Goal: Task Accomplishment & Management: Manage account settings

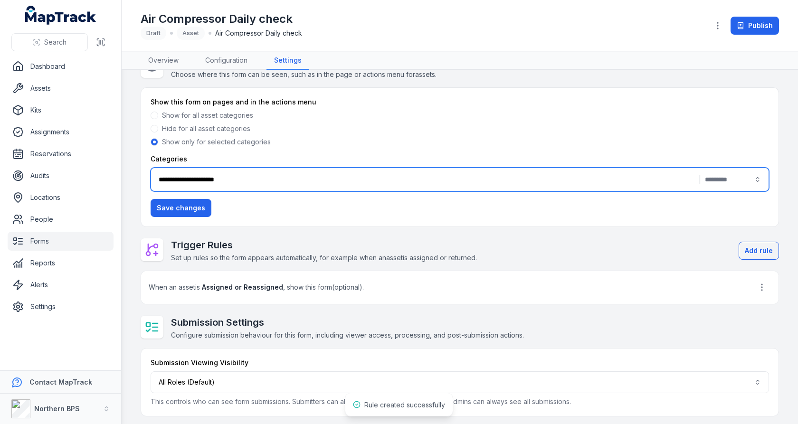
scroll to position [26, 0]
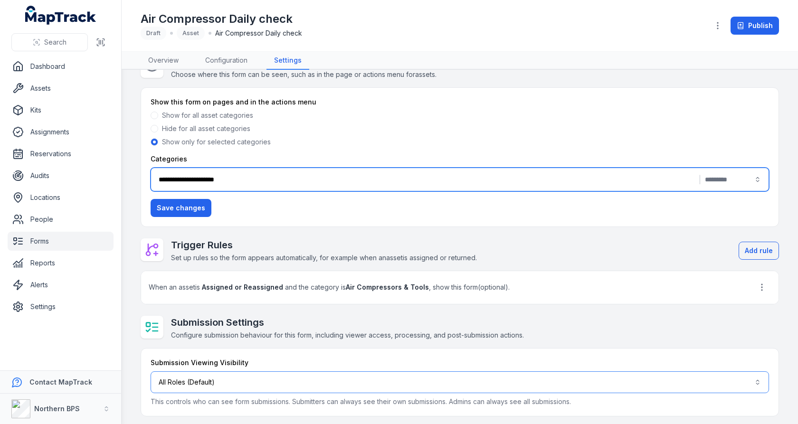
click at [397, 377] on button "All Roles (Default)" at bounding box center [460, 382] width 619 height 22
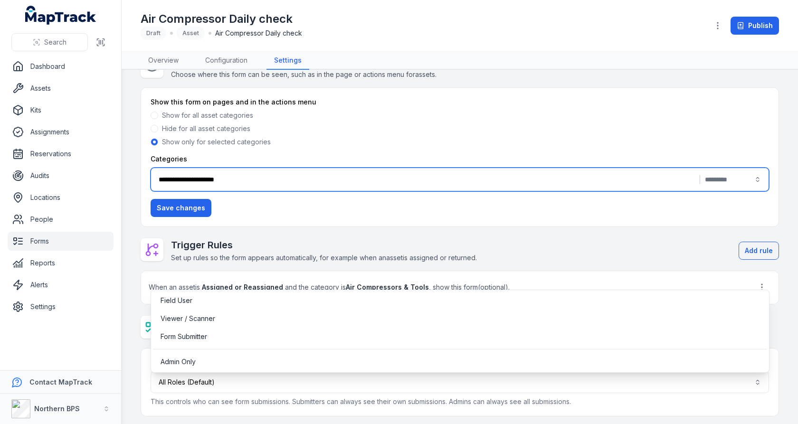
click at [420, 235] on div "**********" at bounding box center [460, 236] width 638 height 362
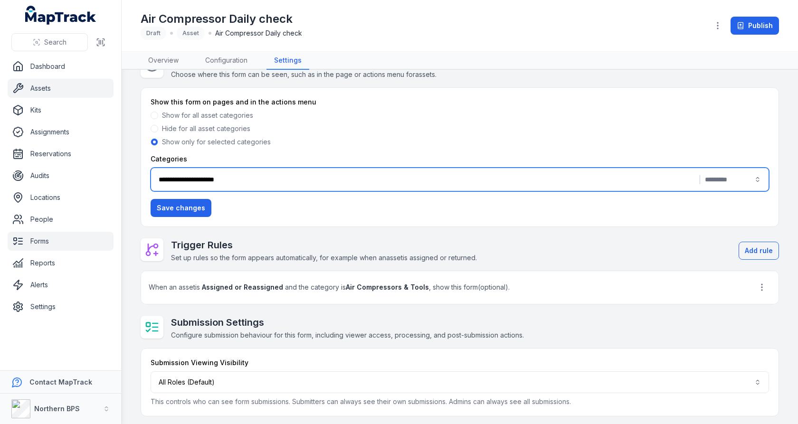
click at [70, 90] on link "Assets" at bounding box center [61, 88] width 106 height 19
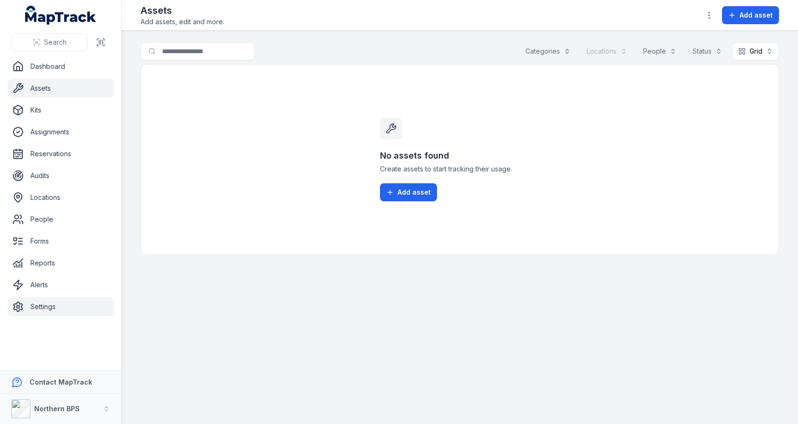
click at [80, 308] on link "Settings" at bounding box center [61, 306] width 106 height 19
click at [228, 172] on div "No assets found Create assets to start tracking their usage. Add asset" at bounding box center [460, 159] width 638 height 191
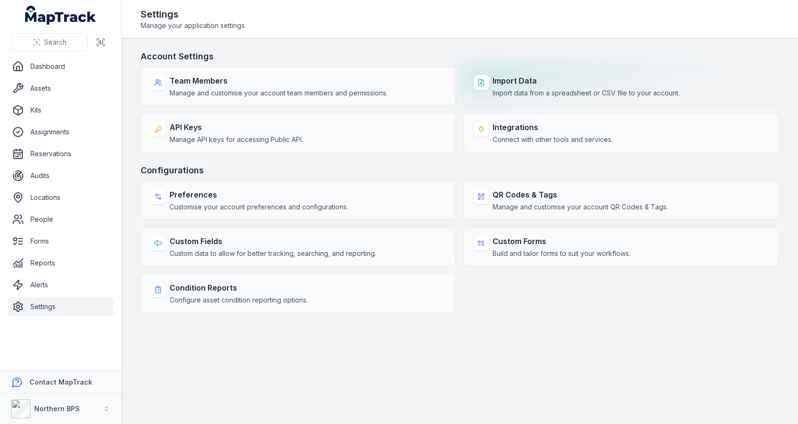
click at [510, 79] on strong "Import Data" at bounding box center [586, 80] width 187 height 11
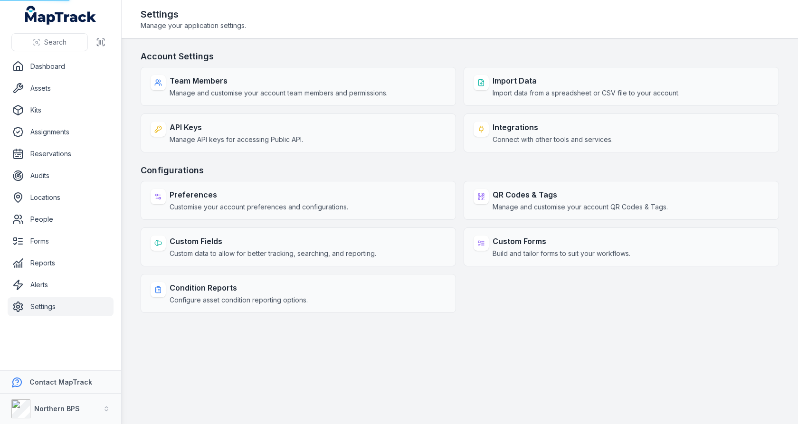
click at [455, 61] on h3 "Account Settings" at bounding box center [460, 56] width 638 height 13
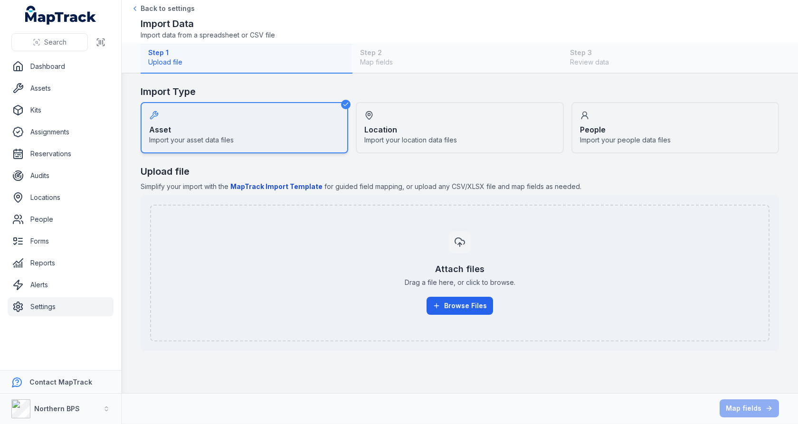
click at [409, 130] on div "Location Import your location data files" at bounding box center [460, 127] width 208 height 51
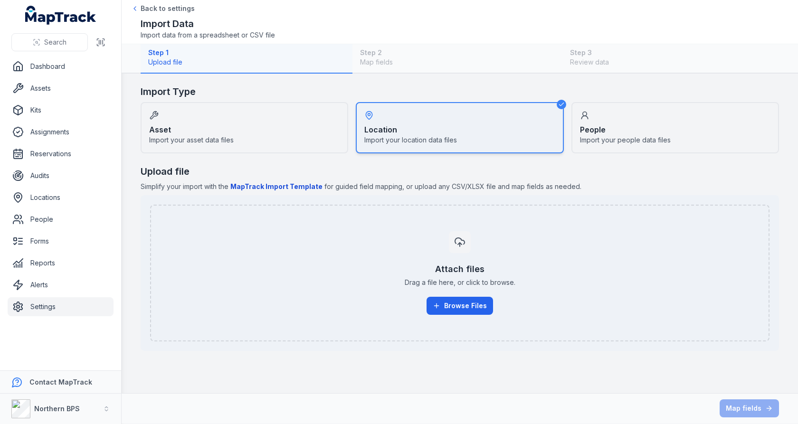
click at [604, 131] on strong "People" at bounding box center [593, 129] width 26 height 11
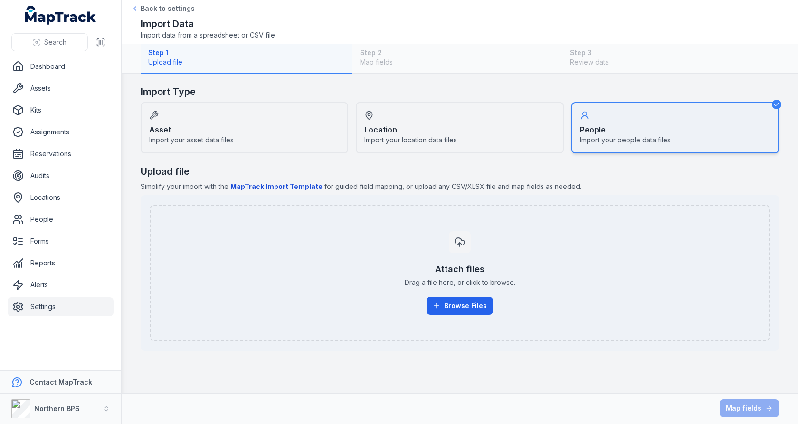
click at [306, 118] on div "Asset Import your asset data files" at bounding box center [245, 127] width 208 height 51
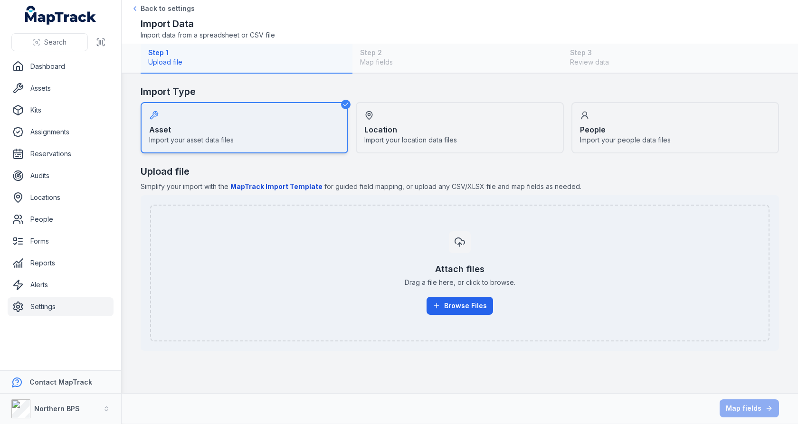
click at [411, 132] on div "Location Import your location data files" at bounding box center [460, 127] width 208 height 51
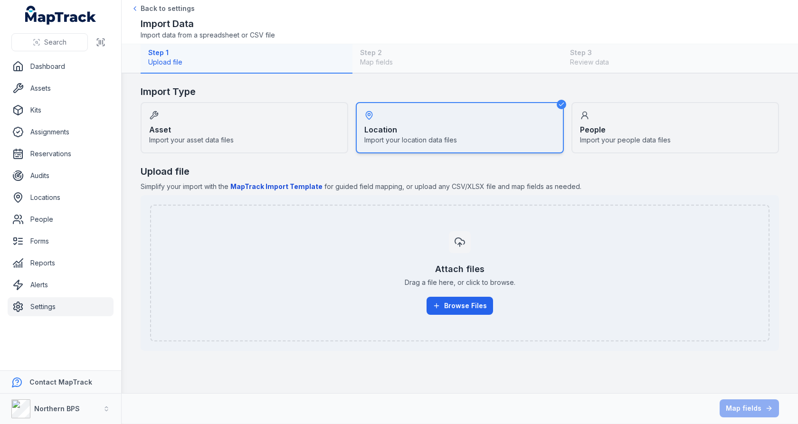
click at [630, 131] on div "People Import your people data files" at bounding box center [675, 127] width 208 height 51
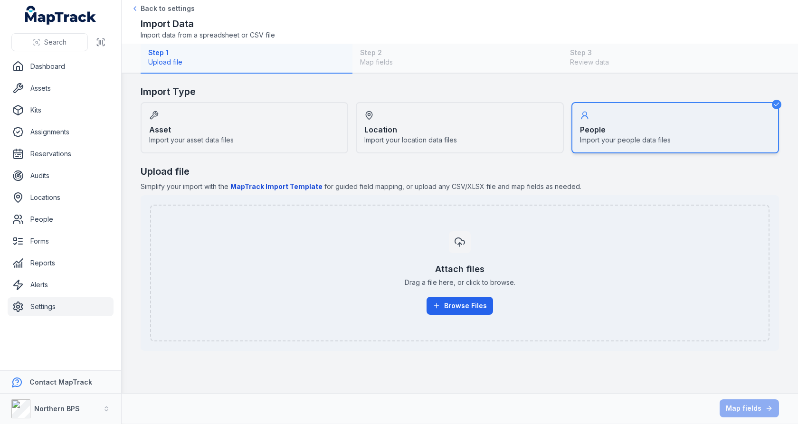
click at [330, 147] on div "Asset Import your asset data files" at bounding box center [245, 127] width 208 height 51
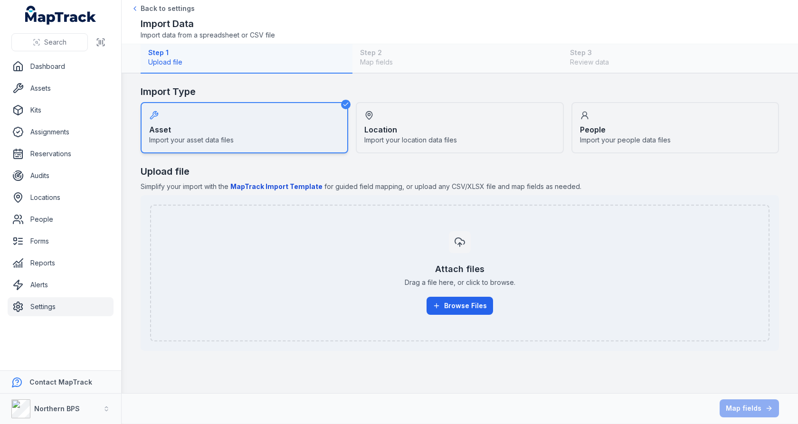
click at [405, 70] on div "Step 1 Upload file Step 2 Map fields Step 3 Review data" at bounding box center [460, 58] width 638 height 29
click at [306, 182] on span "Simplify your import with the MapTrack Import Template for guided field mapping…" at bounding box center [460, 187] width 638 height 10
click at [303, 184] on b "MapTrack Import Template" at bounding box center [276, 186] width 92 height 8
click at [454, 303] on button "Browse Files" at bounding box center [460, 306] width 67 height 18
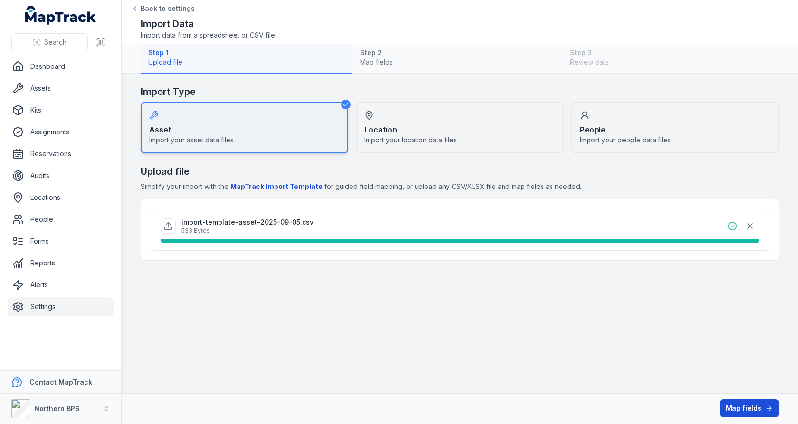
click at [727, 401] on button "Map fields" at bounding box center [749, 409] width 59 height 18
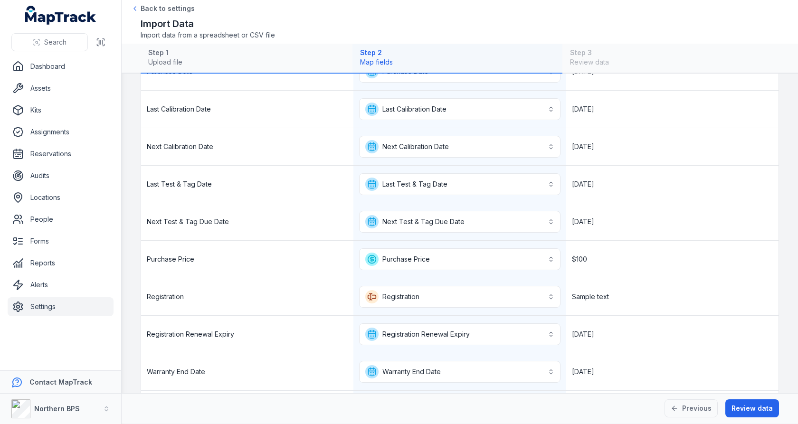
scroll to position [422, 0]
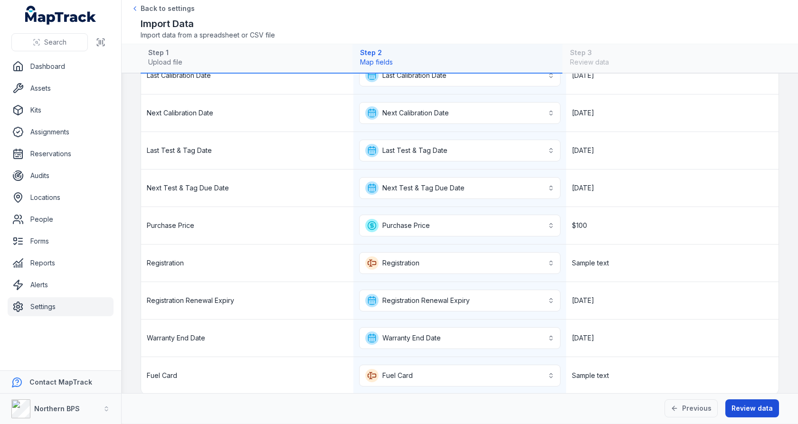
click at [740, 409] on button "Review data" at bounding box center [752, 409] width 54 height 18
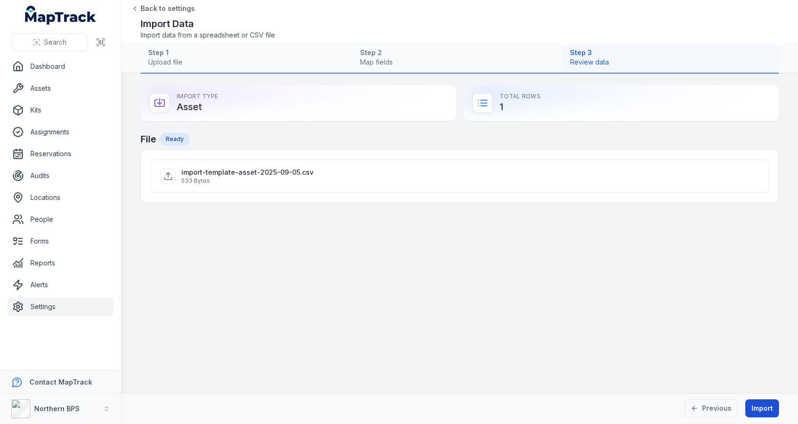
scroll to position [0, 0]
click at [764, 408] on button "Import" at bounding box center [762, 409] width 34 height 18
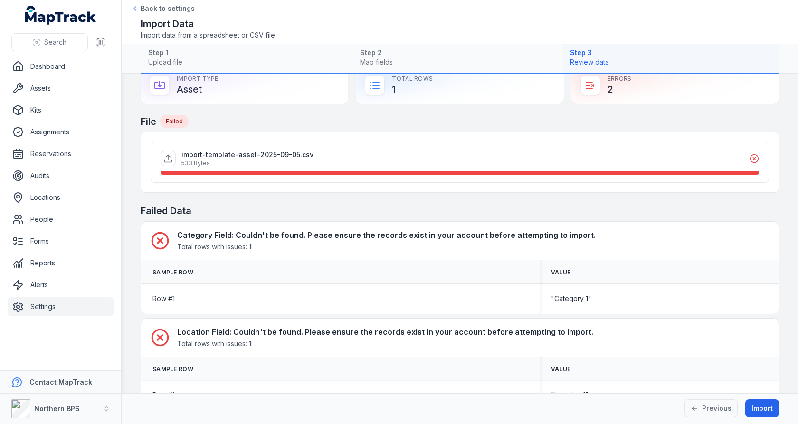
scroll to position [22, 0]
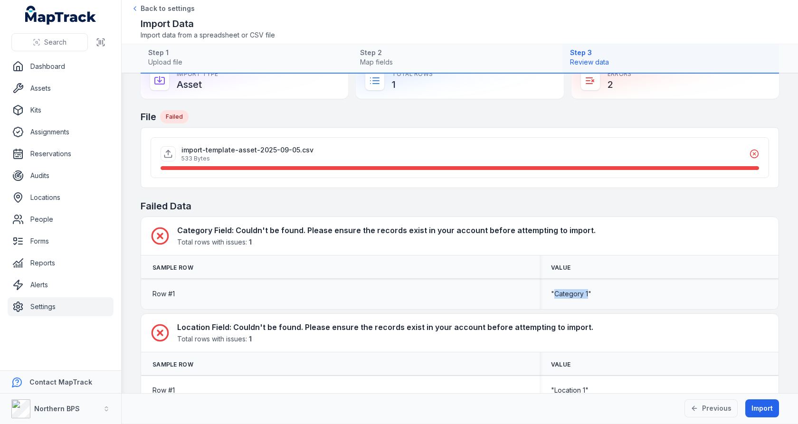
drag, startPoint x: 589, startPoint y: 290, endPoint x: 555, endPoint y: 292, distance: 33.3
click at [555, 292] on span ""Category 1"" at bounding box center [571, 294] width 40 height 10
copy span "Category 1"
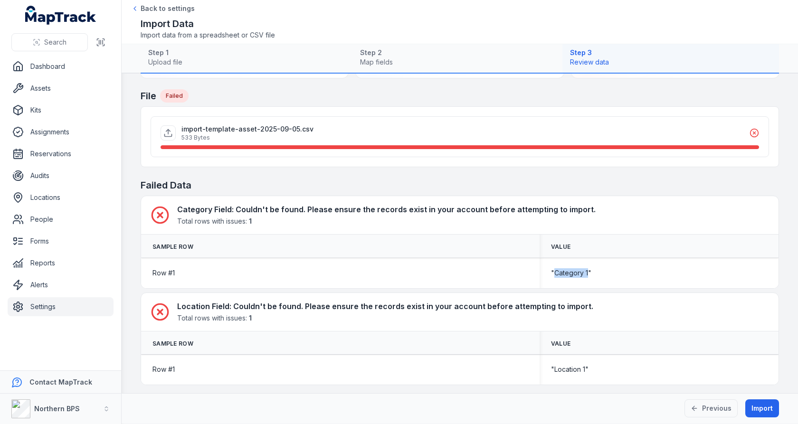
scroll to position [0, 0]
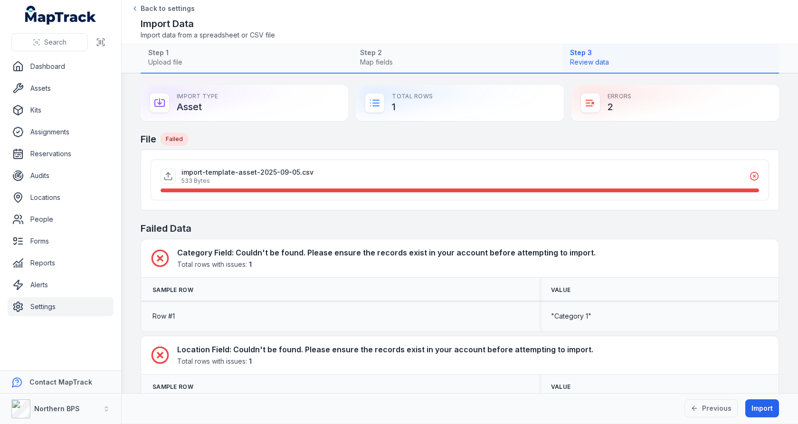
click at [577, 309] on div ""Category 1"" at bounding box center [659, 316] width 239 height 17
click at [707, 406] on button "Previous" at bounding box center [711, 409] width 53 height 18
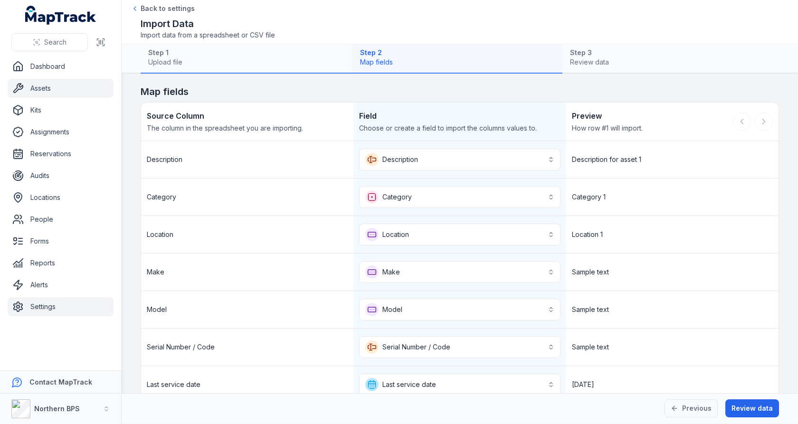
click at [67, 88] on link "Assets" at bounding box center [61, 88] width 106 height 19
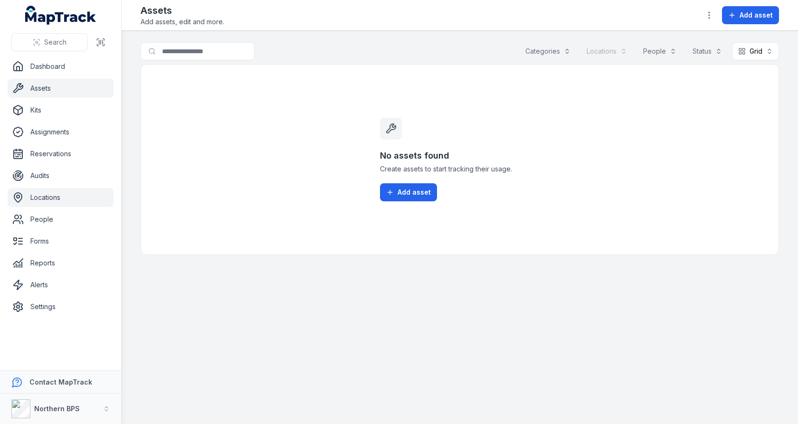
click at [82, 195] on link "Locations" at bounding box center [61, 197] width 106 height 19
click at [404, 189] on span "Add location" at bounding box center [419, 193] width 42 height 10
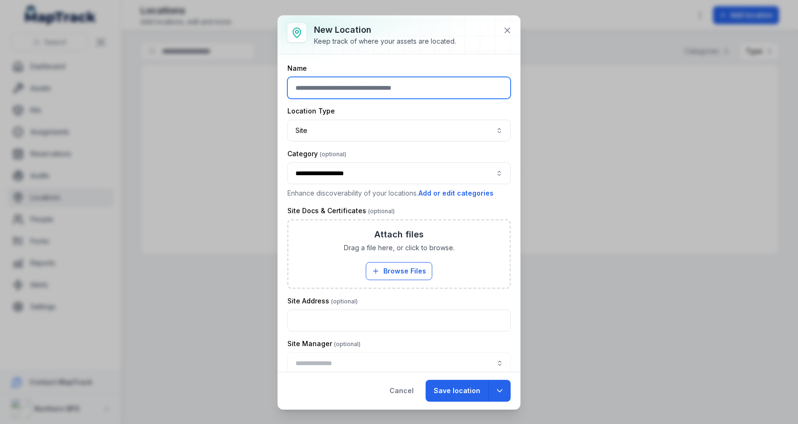
click at [414, 89] on input "text" at bounding box center [398, 88] width 223 height 22
click at [509, 29] on icon at bounding box center [508, 31] width 10 height 10
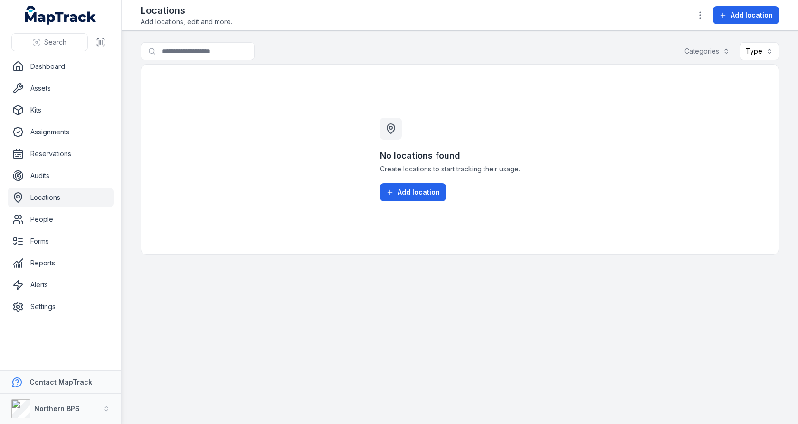
click at [424, 72] on div "No locations found Create locations to start tracking their usage. Add location" at bounding box center [460, 160] width 182 height 190
